Goal: Information Seeking & Learning: Learn about a topic

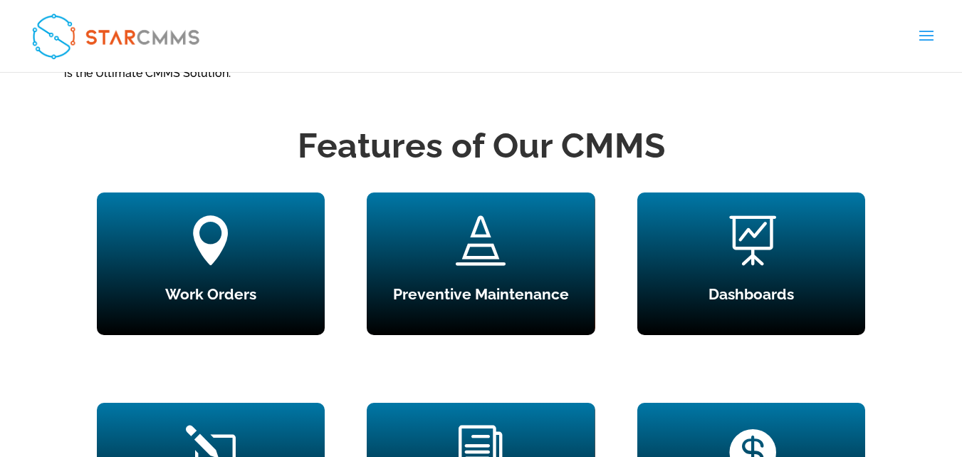
scroll to position [1393, 0]
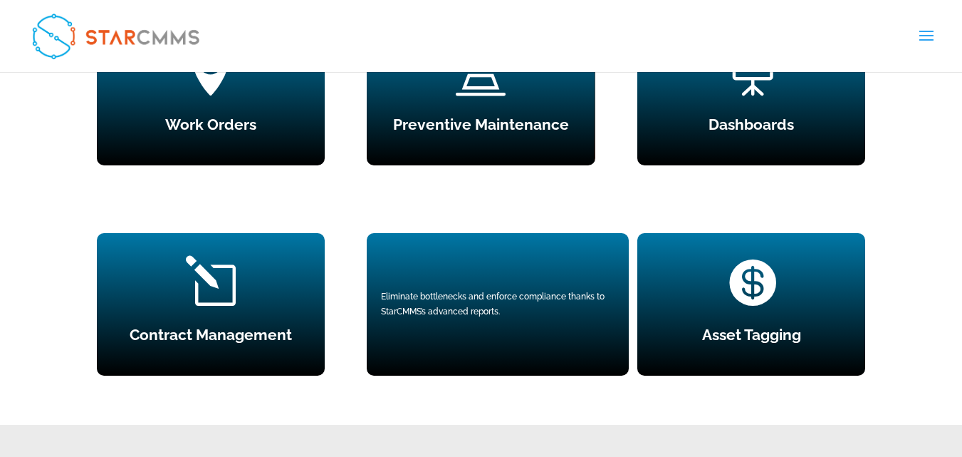
click at [475, 306] on span "i" at bounding box center [481, 281] width 50 height 50
click at [477, 234] on div "i Reports Eliminate bottlenecks and enforce compliance thanks to StarCMMS’s adv…" at bounding box center [481, 304] width 228 height 142
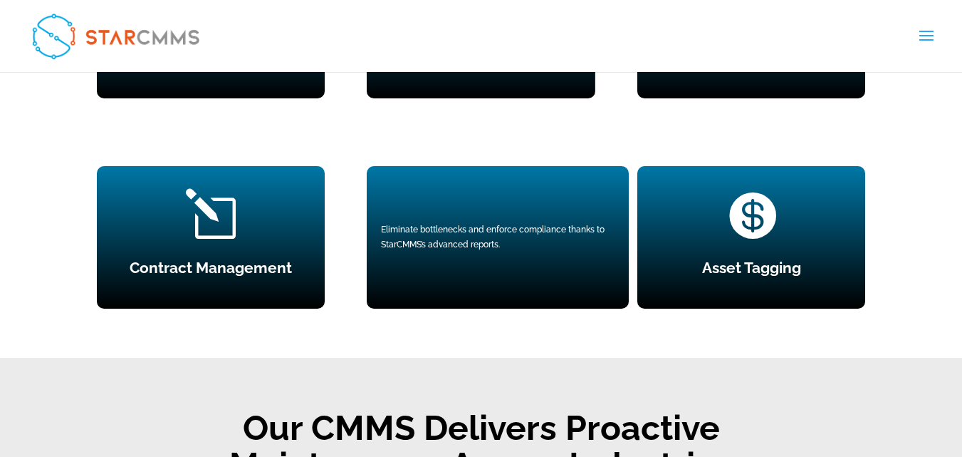
click at [477, 234] on span "i" at bounding box center [481, 214] width 50 height 50
click at [477, 234] on div "Eliminate bottlenecks and enforce compliance thanks to StarCMMS’s advanced repo…" at bounding box center [498, 236] width 234 height 29
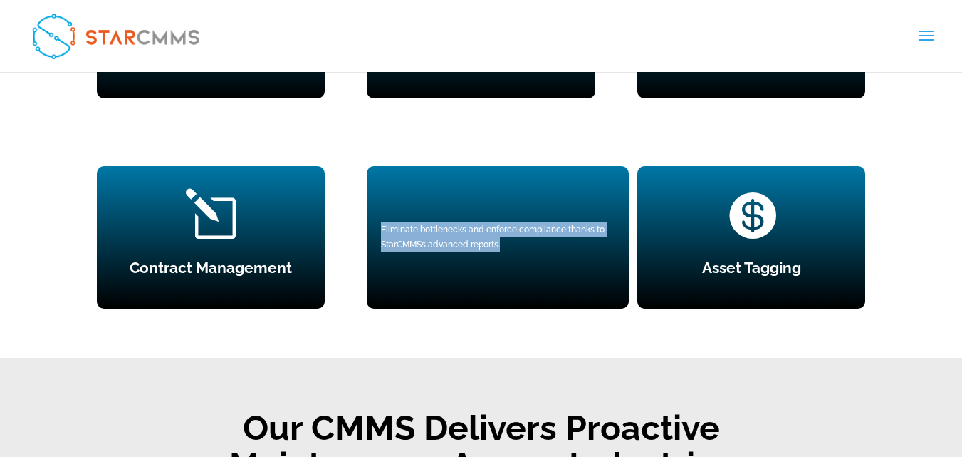
click at [477, 234] on div "Eliminate bottlenecks and enforce compliance thanks to StarCMMS’s advanced repo…" at bounding box center [498, 236] width 234 height 29
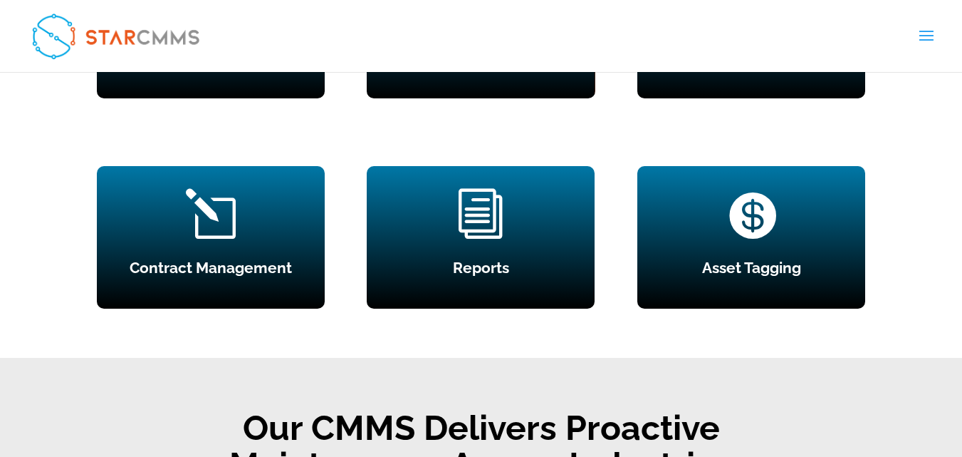
click at [0, 0] on link "العربية" at bounding box center [0, 0] width 0 height 0
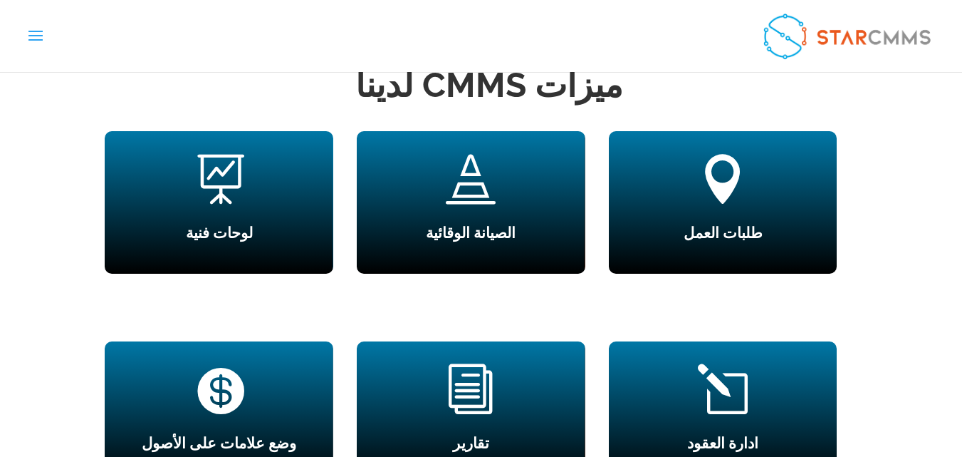
scroll to position [1279, 0]
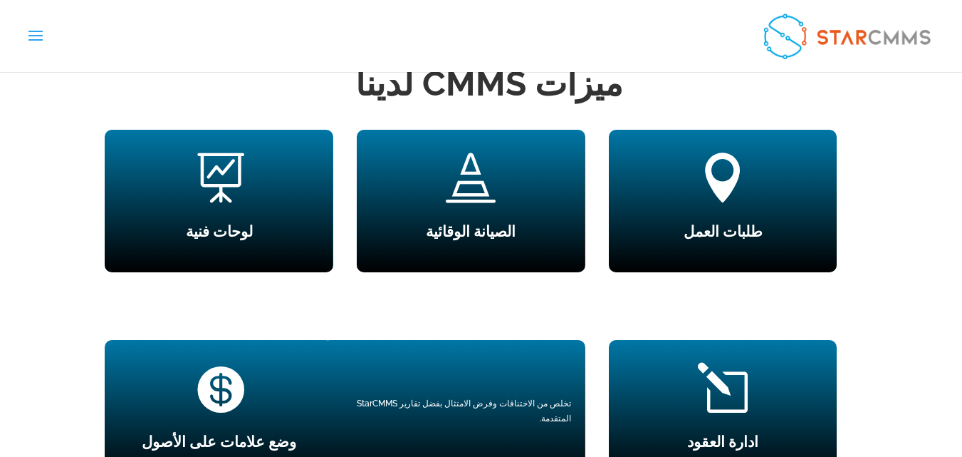
click at [497, 415] on div "تخلص من الاختناقات وفرض الامتثال بفضل تقارير StarCMMS المتقدمة." at bounding box center [454, 411] width 262 height 142
